Goal: Transaction & Acquisition: Purchase product/service

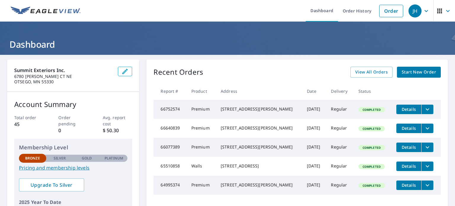
click at [402, 72] on span "Start New Order" at bounding box center [419, 71] width 34 height 7
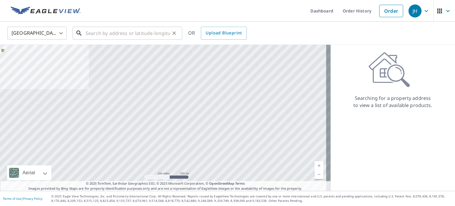
click at [120, 36] on input "text" at bounding box center [128, 33] width 84 height 17
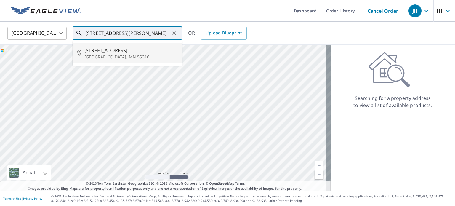
click at [106, 53] on span "[STREET_ADDRESS]" at bounding box center [130, 50] width 93 height 7
type input "[STREET_ADDRESS]"
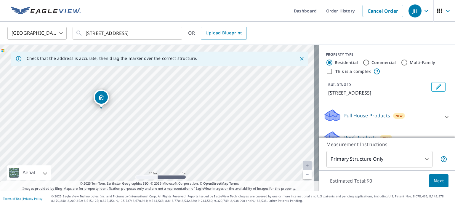
drag, startPoint x: 122, startPoint y: 106, endPoint x: 244, endPoint y: 112, distance: 122.0
click at [244, 112] on div "[STREET_ADDRESS]" at bounding box center [159, 118] width 319 height 146
drag, startPoint x: 135, startPoint y: 123, endPoint x: 145, endPoint y: 116, distance: 12.8
click at [156, 136] on div "[STREET_ADDRESS]" at bounding box center [159, 118] width 319 height 146
click at [417, 158] on body "JH JH Dashboard Order History Cancel Order JH [GEOGRAPHIC_DATA] [GEOGRAPHIC_DAT…" at bounding box center [227, 103] width 455 height 206
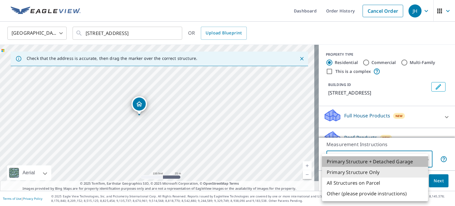
click at [364, 162] on li "Primary Structure + Detached Garage" at bounding box center [375, 161] width 106 height 11
type input "1"
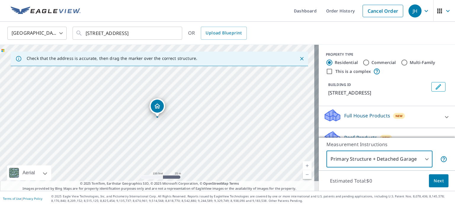
click at [434, 180] on span "Next" at bounding box center [439, 180] width 10 height 7
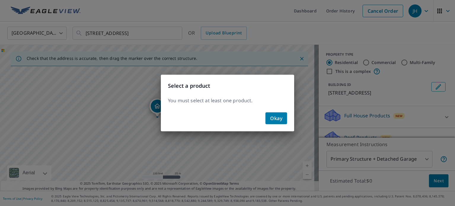
click at [283, 119] on button "Okay" at bounding box center [277, 118] width 22 height 12
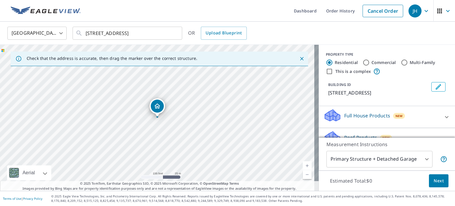
scroll to position [56, 0]
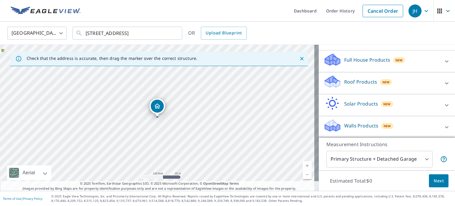
click at [352, 82] on p "Roof Products" at bounding box center [361, 81] width 33 height 7
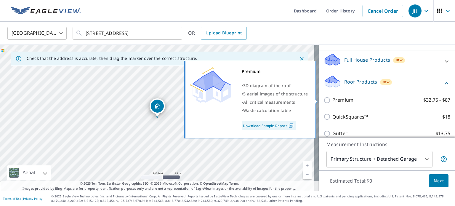
click at [324, 99] on input "Premium $32.75 - $87" at bounding box center [328, 100] width 9 height 7
checkbox input "true"
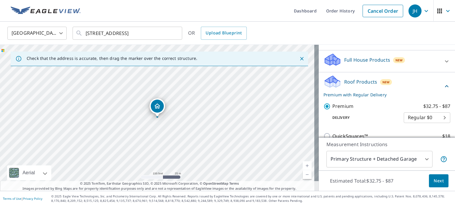
scroll to position [142, 0]
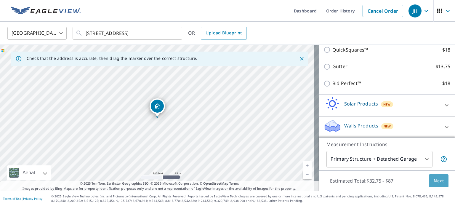
click at [442, 184] on button "Next" at bounding box center [439, 180] width 20 height 13
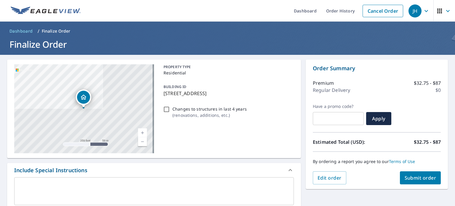
click at [417, 178] on span "Submit order" at bounding box center [421, 178] width 32 height 7
